Goal: Information Seeking & Learning: Understand process/instructions

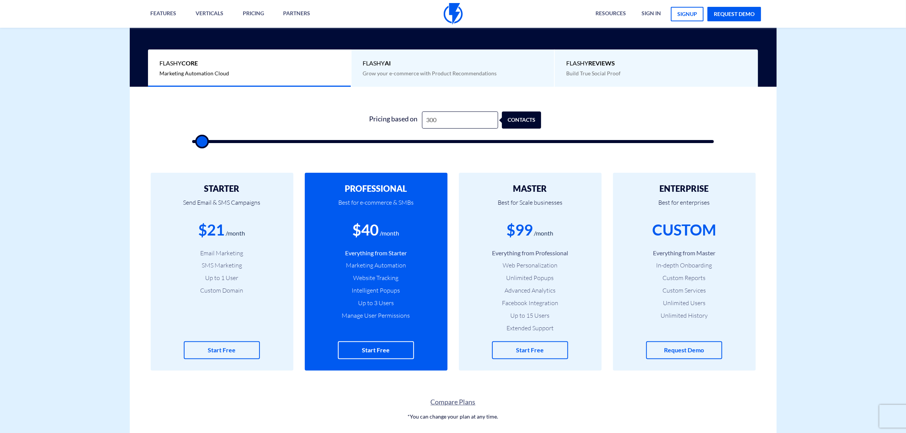
type input "4"
type input "500"
type input "40"
type input "500"
type input "400"
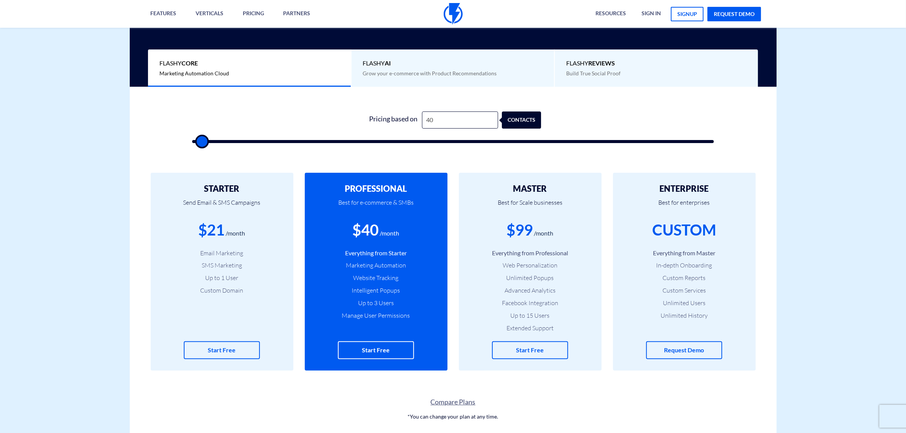
type input "500"
type input "4,000"
type input "4000"
type input "40,000"
type input "40000"
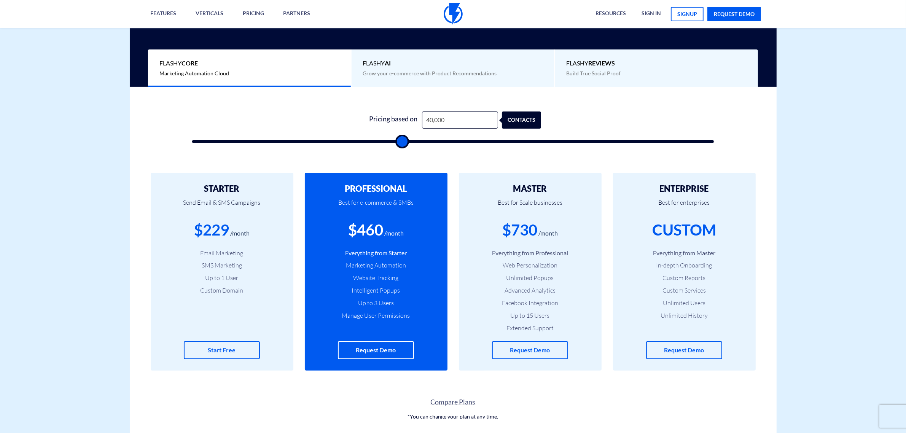
type input "40,000"
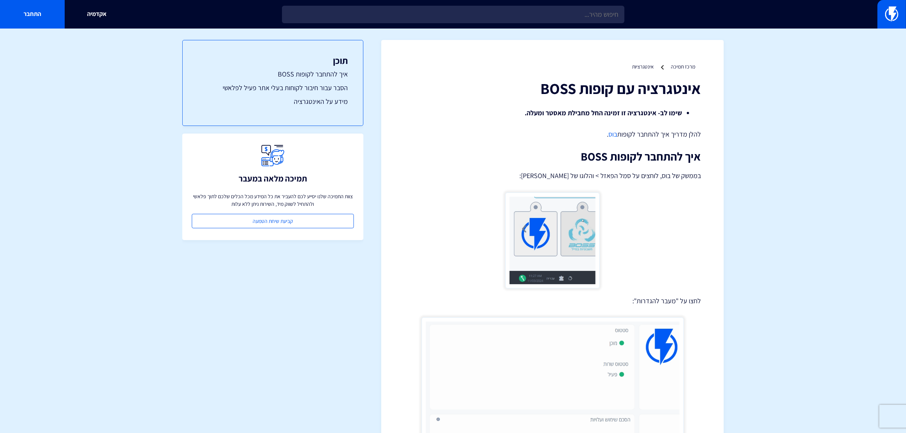
click at [615, 134] on link "בוס" at bounding box center [613, 134] width 9 height 9
click at [612, 134] on link "בוס" at bounding box center [613, 134] width 9 height 9
click at [613, 134] on link "בוס" at bounding box center [613, 134] width 9 height 9
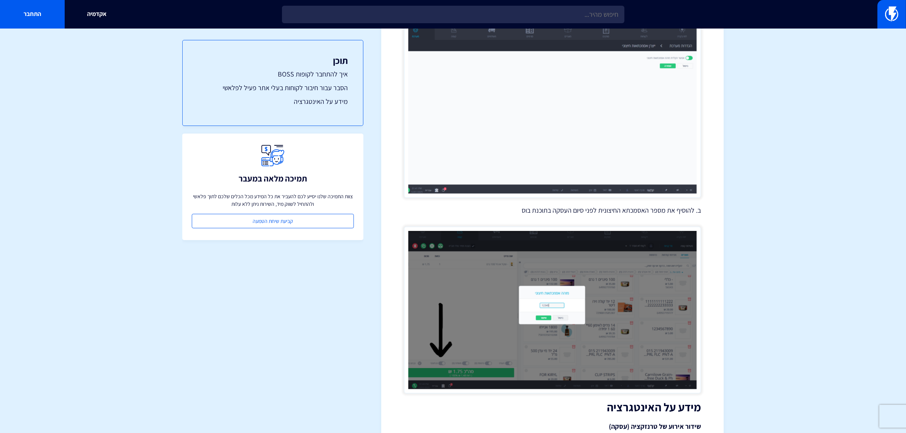
scroll to position [1047, 0]
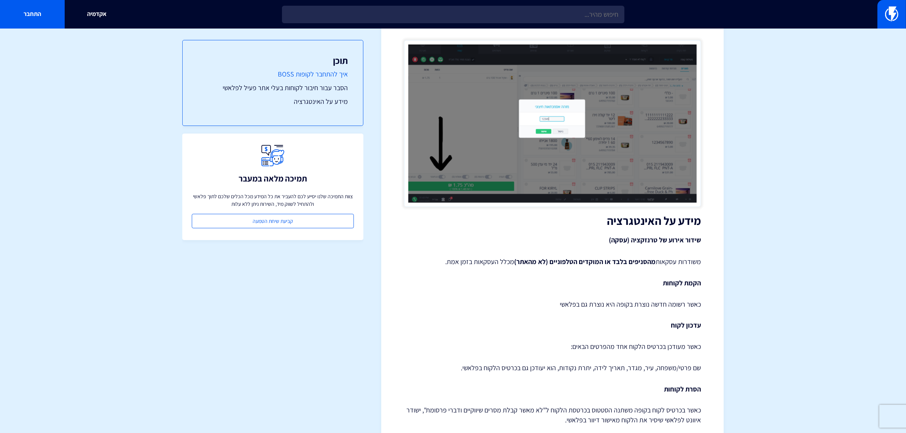
click at [317, 72] on link "איך להתחבר לקופות BOSS" at bounding box center [273, 74] width 150 height 10
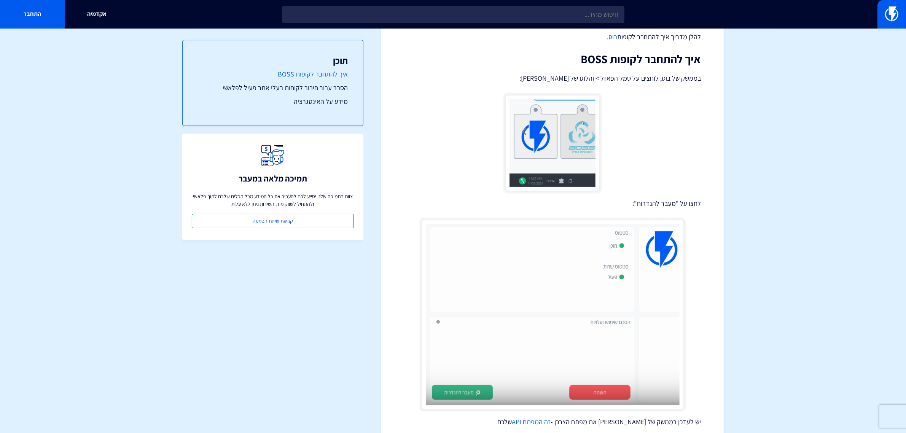
scroll to position [93, 0]
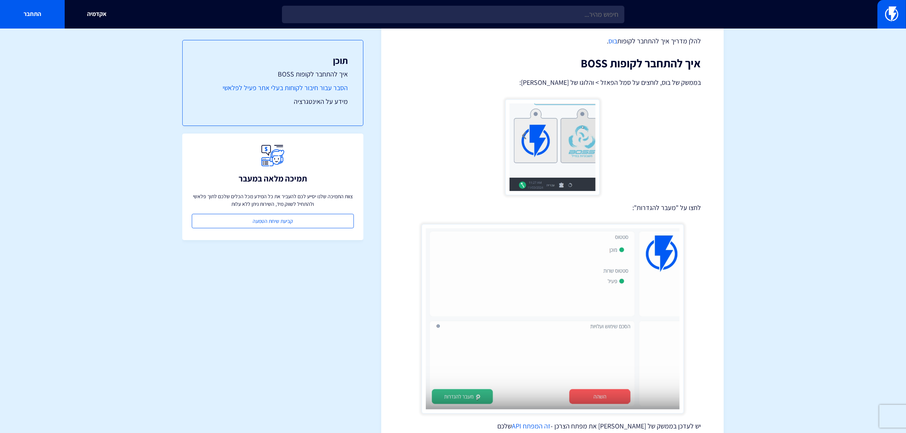
click at [322, 86] on link "הסבר עבור חיבור לקוחות בעלי אתר פעיל לפלאשי" at bounding box center [273, 88] width 150 height 10
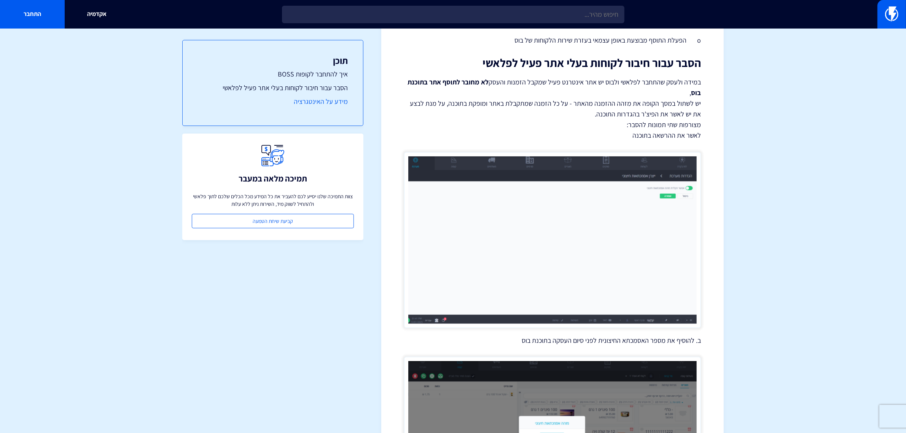
click at [322, 101] on link "מידע על האינטגרציה" at bounding box center [273, 102] width 150 height 10
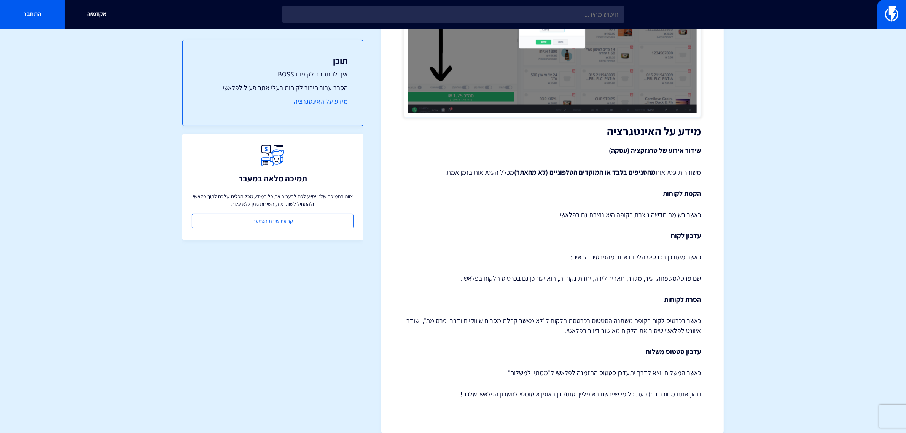
scroll to position [1148, 0]
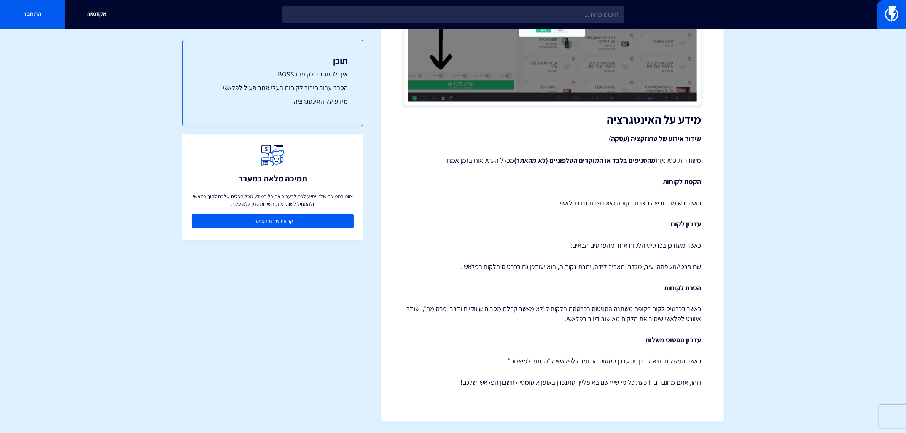
click at [280, 220] on link "קביעת שיחת הטמעה" at bounding box center [273, 221] width 162 height 14
